Goal: Transaction & Acquisition: Register for event/course

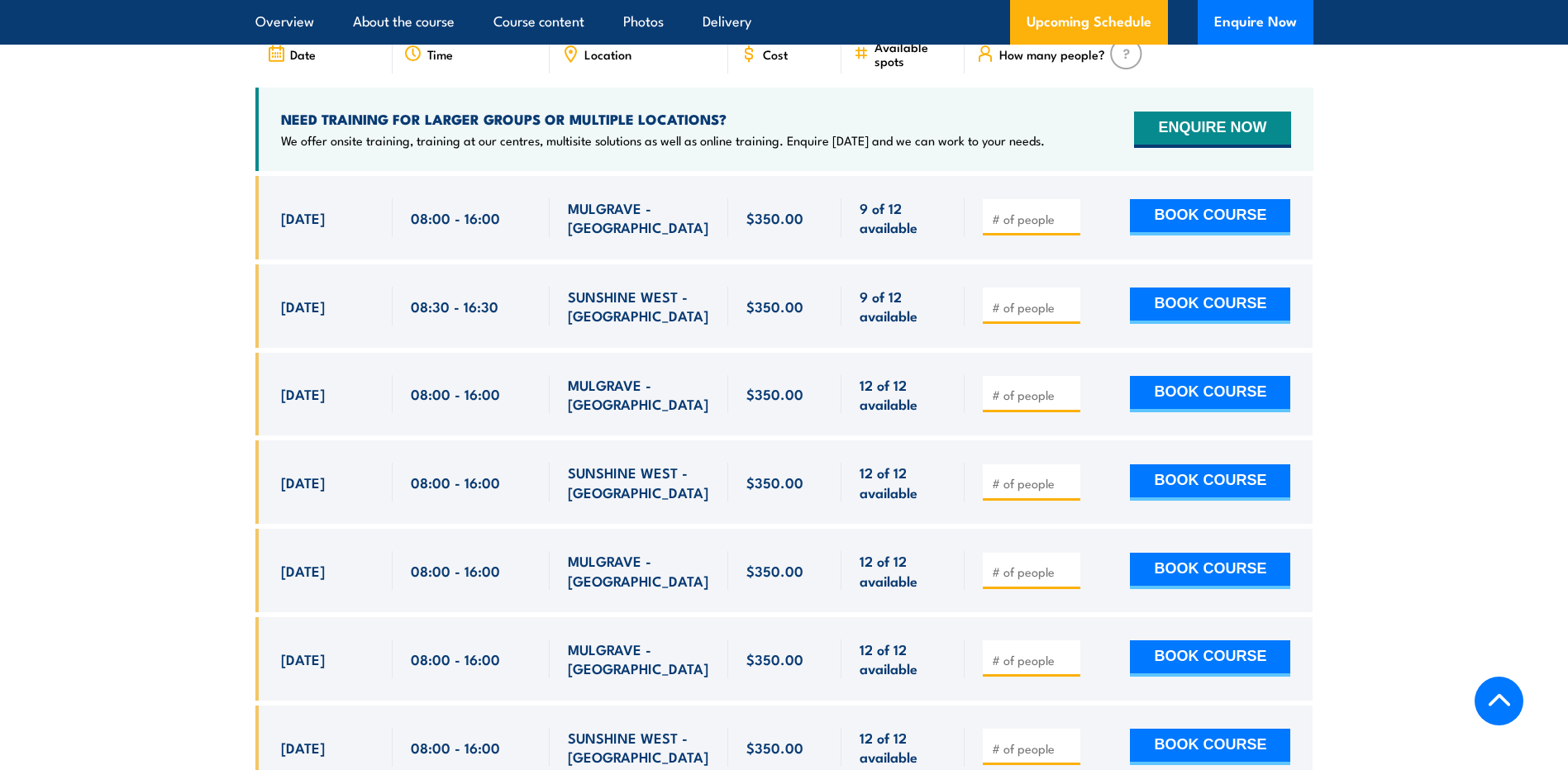
scroll to position [2726, 0]
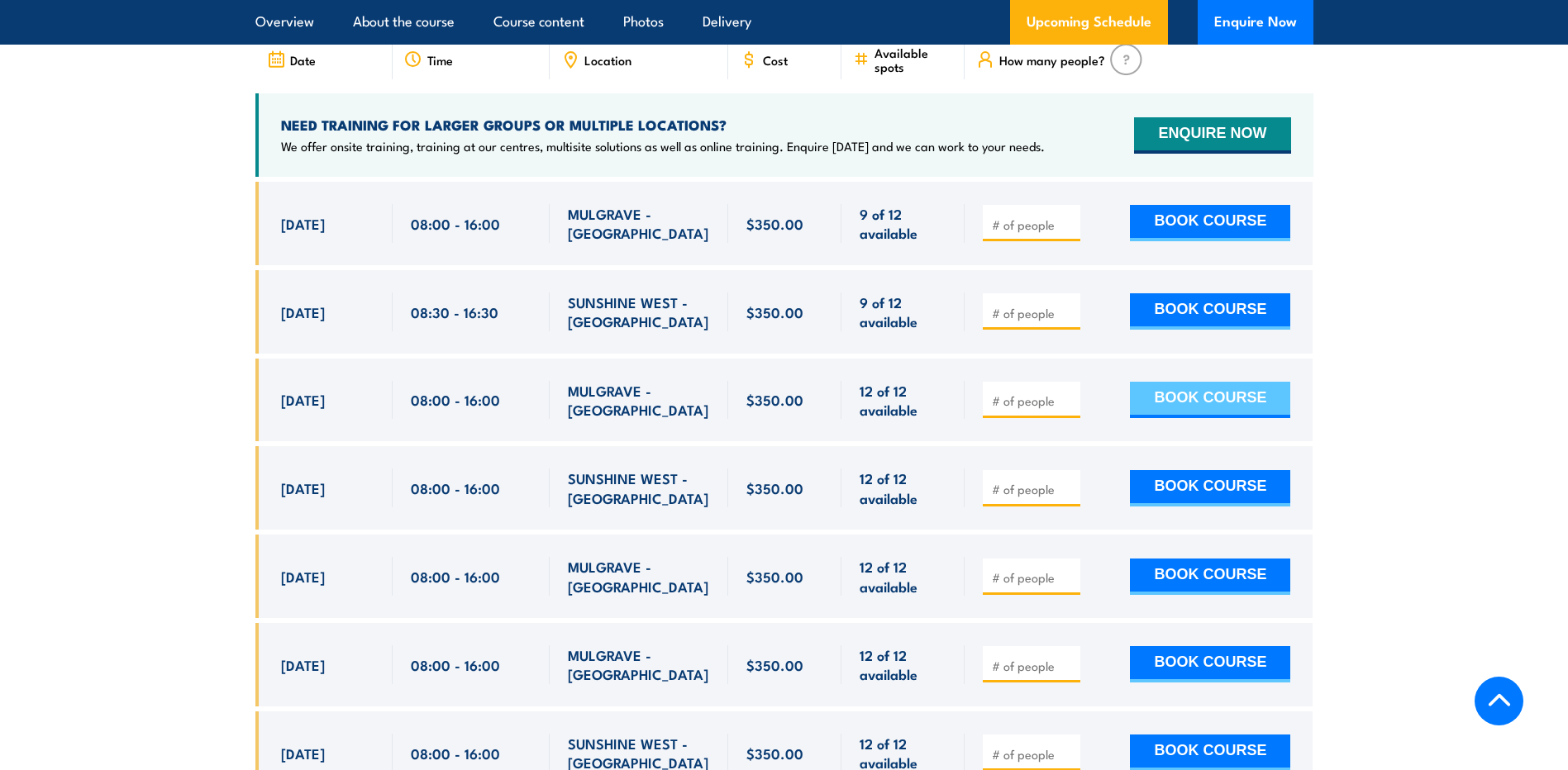
click at [1222, 382] on button "BOOK COURSE" at bounding box center [1209, 399] width 160 height 37
type input "1"
click at [1195, 381] on button "BOOK COURSE" at bounding box center [1209, 399] width 160 height 37
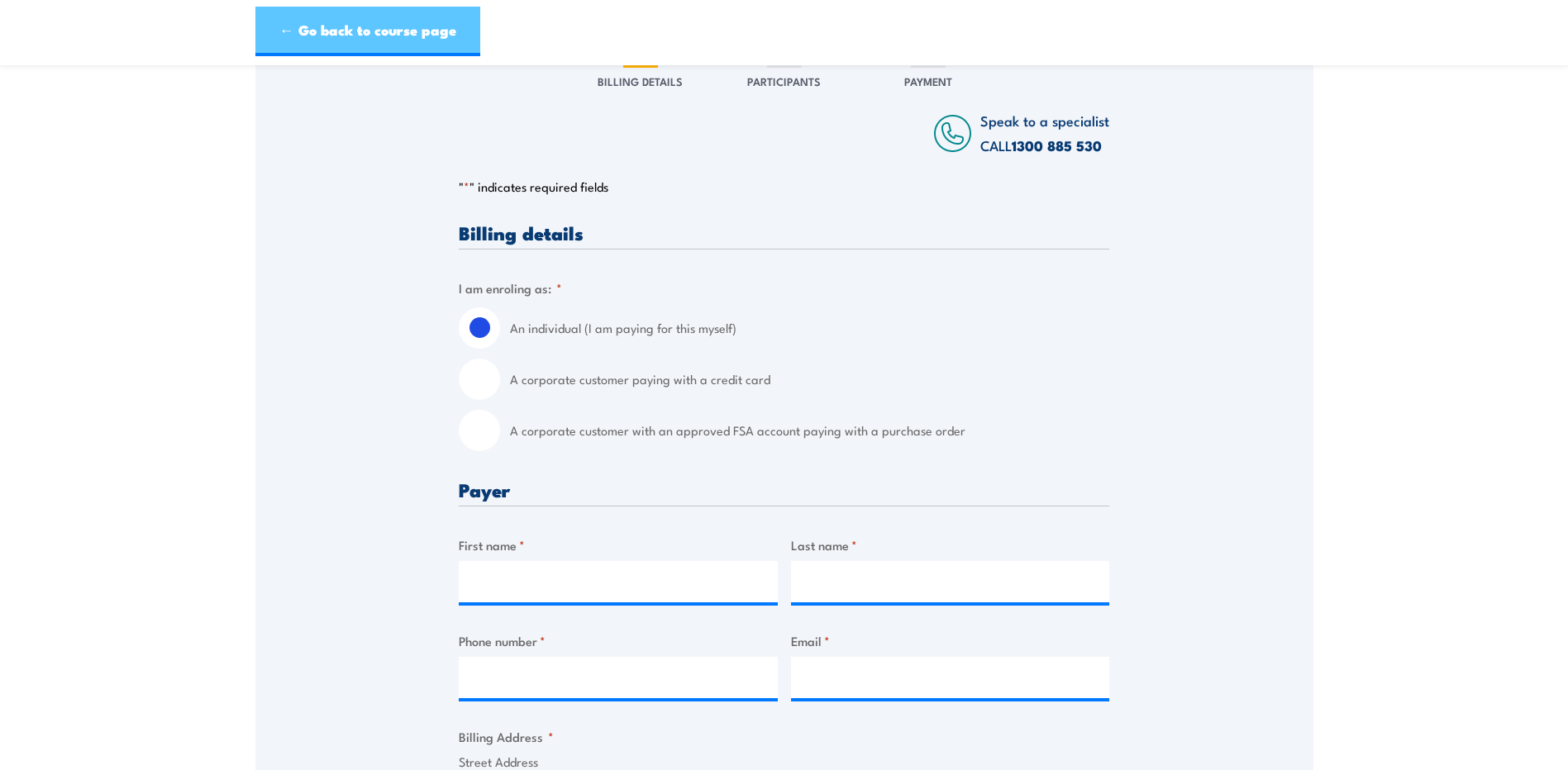
scroll to position [220, 0]
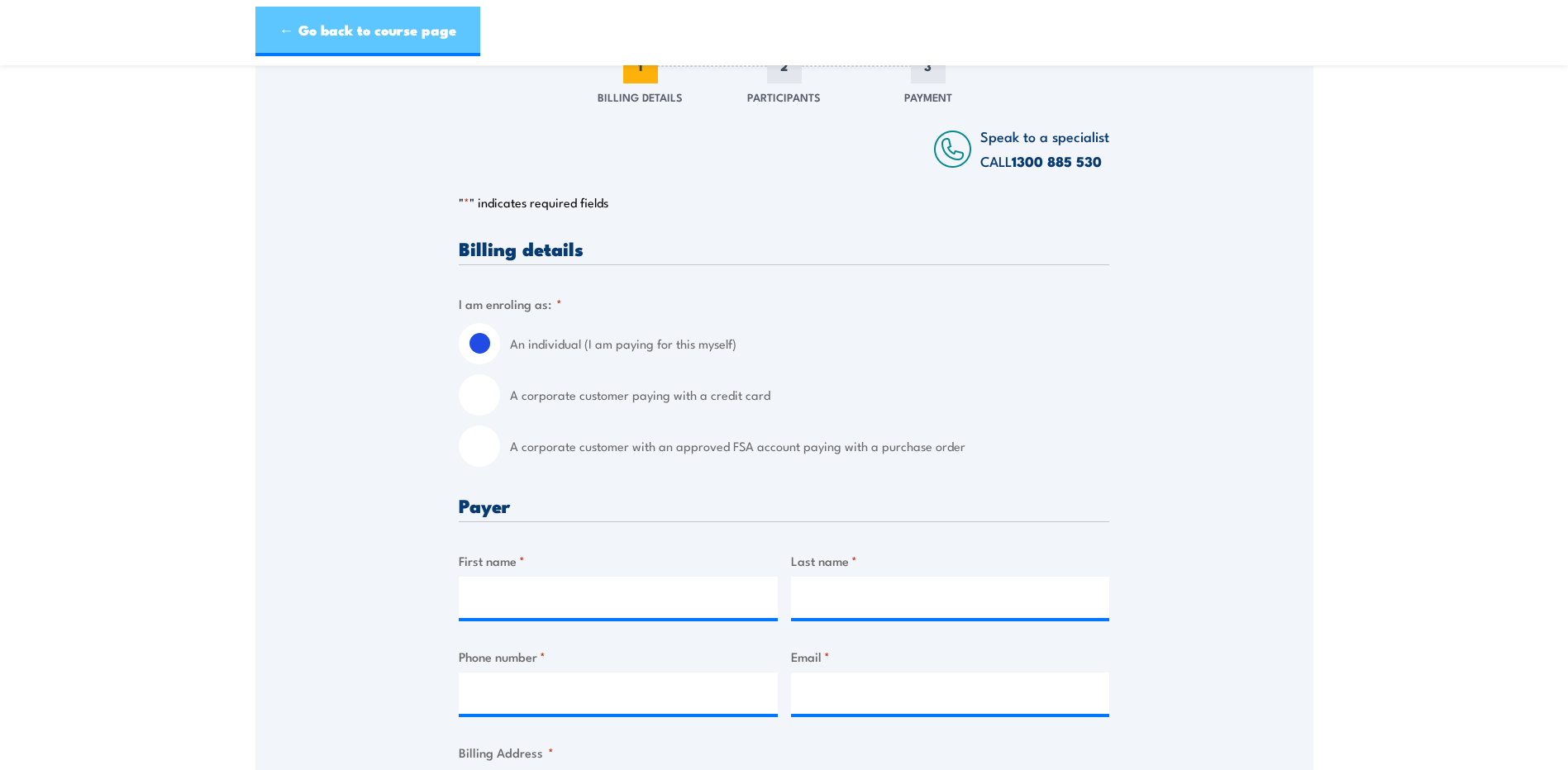
click at [325, 21] on link "← Go back to course page" at bounding box center [367, 30] width 225 height 49
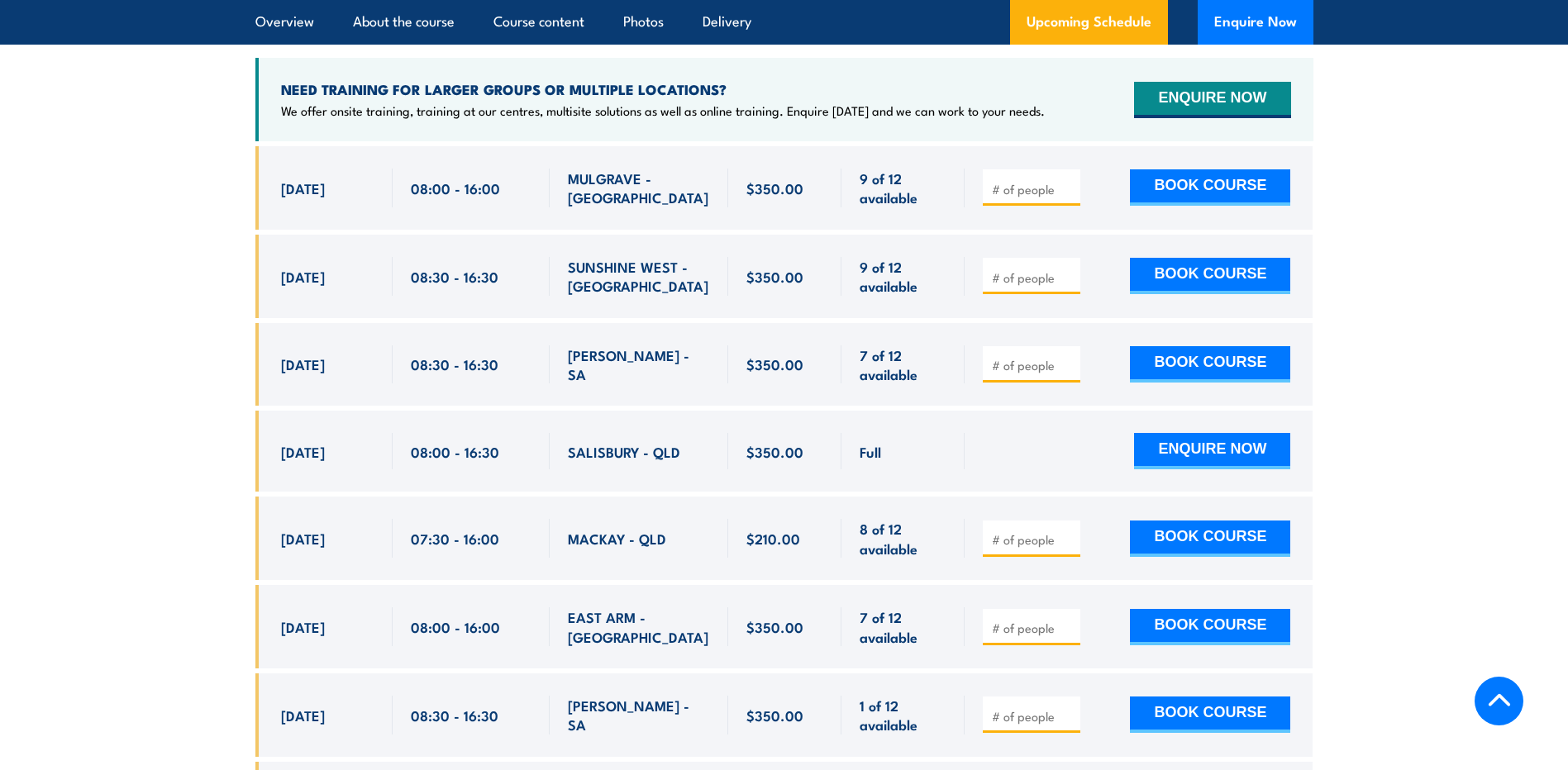
scroll to position [2850, 0]
